Goal: Information Seeking & Learning: Find specific fact

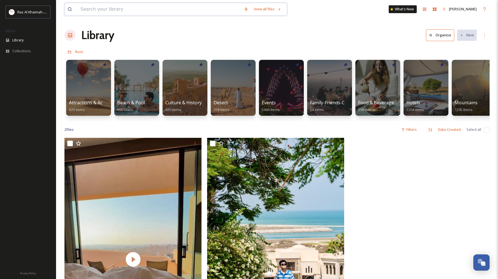
click at [185, 8] on input at bounding box center [159, 9] width 163 height 12
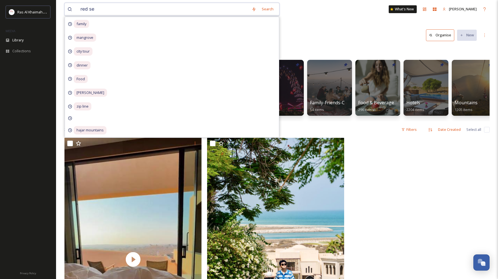
type input "red sea"
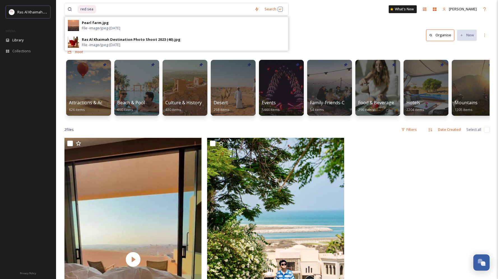
click at [333, 25] on div "red sea Search Pearl farm.jpg File - image/jpeg - [DATE] Ras Al Khaimah Destina…" at bounding box center [277, 208] width 442 height 417
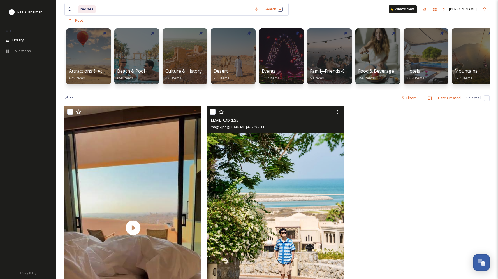
scroll to position [31, 0]
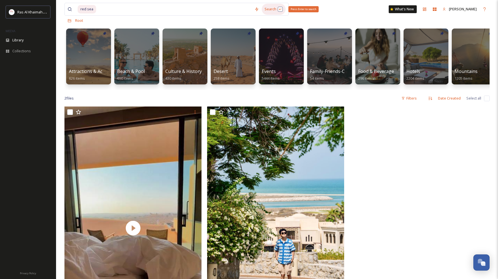
click at [281, 9] on div "Search Press Enter to search" at bounding box center [273, 9] width 24 height 11
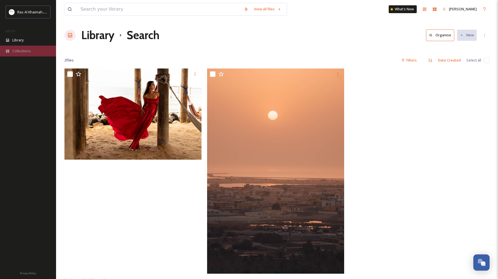
click at [38, 52] on div "Collections" at bounding box center [28, 51] width 56 height 11
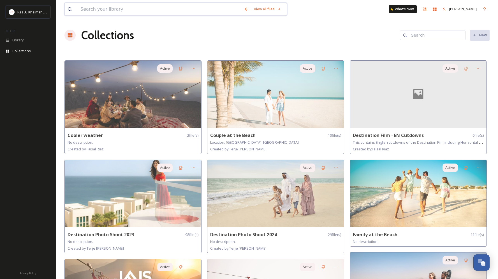
click at [132, 11] on input at bounding box center [159, 9] width 163 height 12
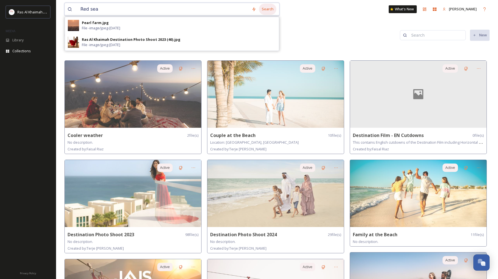
type input "Red sea"
click at [266, 12] on div "Search" at bounding box center [267, 9] width 17 height 11
